Goal: Navigation & Orientation: Find specific page/section

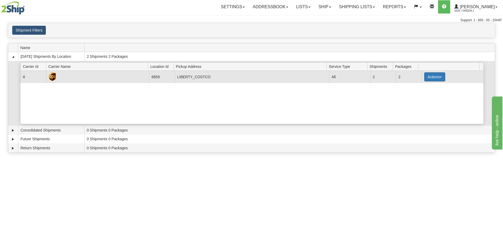
click at [440, 76] on button "Actions" at bounding box center [435, 76] width 21 height 9
click at [439, 75] on button "Actions" at bounding box center [435, 76] width 21 height 9
click at [436, 79] on button "Actions" at bounding box center [435, 76] width 21 height 9
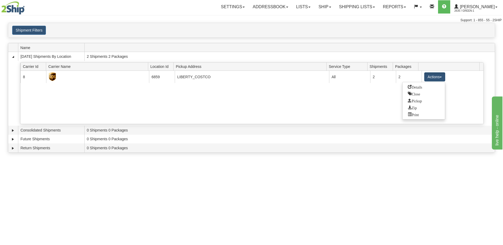
click at [240, 212] on div "Toggle navigation Settings Shipping Preferences Fields Preferences New Recipien…" at bounding box center [251, 122] width 503 height 245
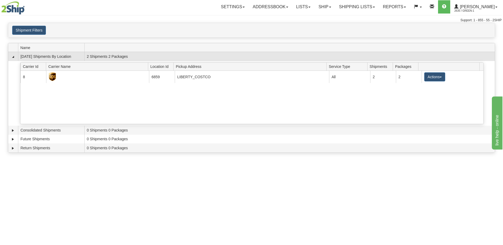
click at [9, 57] on td at bounding box center [13, 56] width 10 height 9
click at [12, 57] on link "Collapse" at bounding box center [12, 56] width 5 height 5
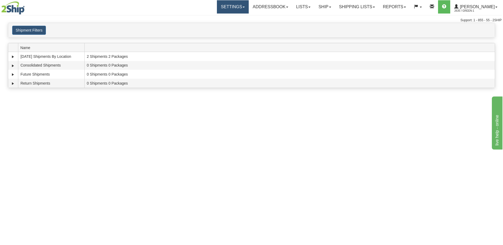
click at [249, 10] on link "Settings" at bounding box center [233, 6] width 32 height 13
click at [237, 113] on div "Toggle navigation Settings Shipping Preferences Fields Preferences New Recipien…" at bounding box center [251, 122] width 503 height 245
click at [143, 140] on div "Toggle navigation Settings Shipping Preferences Fields Preferences New Recipien…" at bounding box center [251, 122] width 503 height 245
